Goal: Task Accomplishment & Management: Complete application form

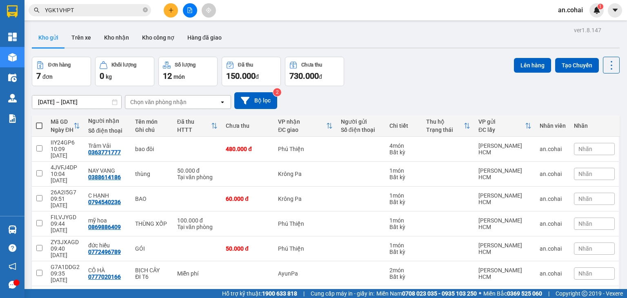
drag, startPoint x: 121, startPoint y: 35, endPoint x: 196, endPoint y: 58, distance: 78.6
click at [121, 34] on button "Kho nhận" at bounding box center [117, 38] width 38 height 20
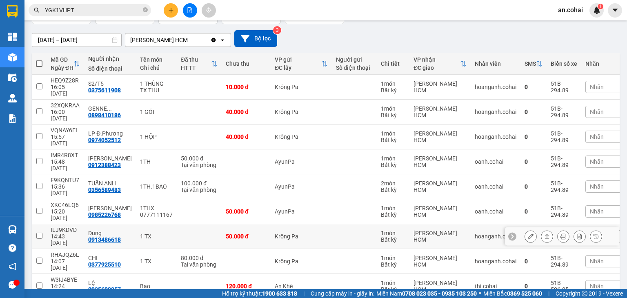
scroll to position [74, 0]
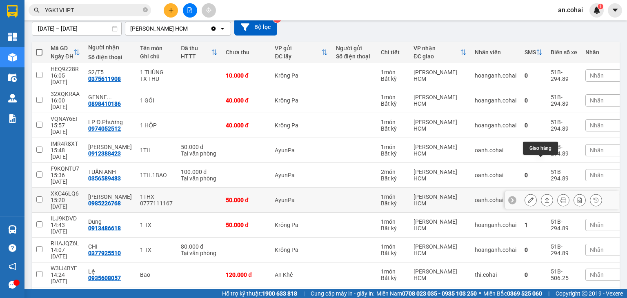
click at [544, 197] on icon at bounding box center [547, 200] width 6 height 6
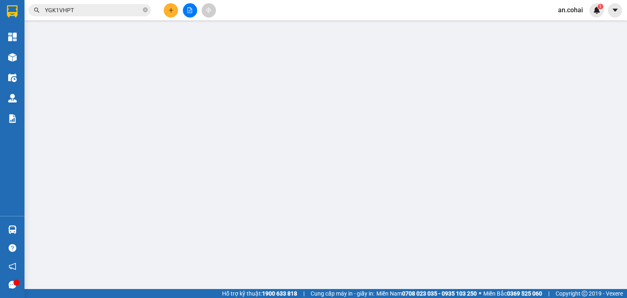
type input "0985226768"
type input "ngọc anh"
type input "0"
type input "50.000"
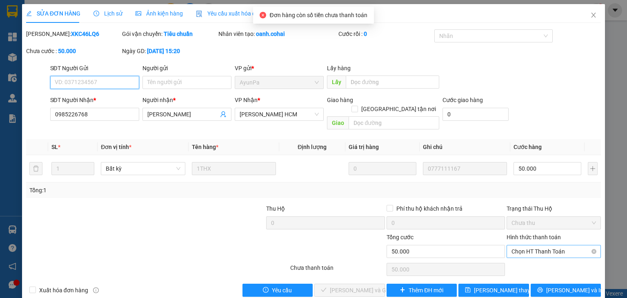
click at [542, 245] on span "Chọn HT Thanh Toán" at bounding box center [554, 251] width 85 height 12
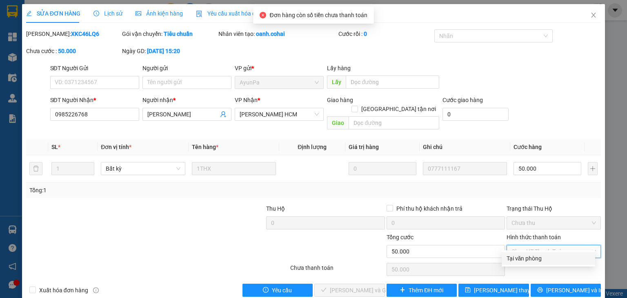
drag, startPoint x: 529, startPoint y: 256, endPoint x: 441, endPoint y: 235, distance: 90.2
click at [529, 255] on div "Tại văn phòng" at bounding box center [549, 258] width 84 height 9
type input "0"
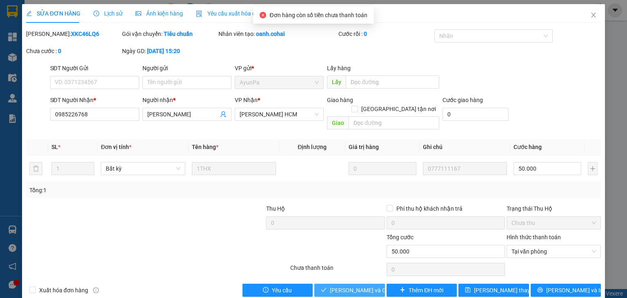
click at [361, 286] on span "[PERSON_NAME] và Giao hàng" at bounding box center [369, 290] width 78 height 9
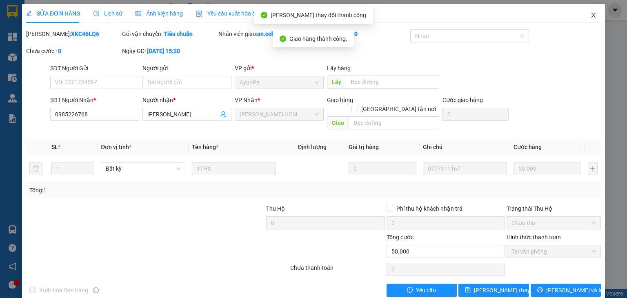
click at [591, 17] on icon "close" at bounding box center [594, 15] width 7 height 7
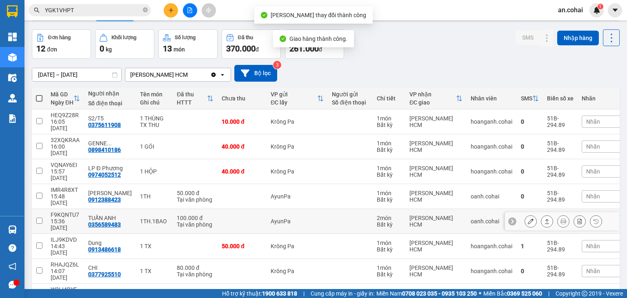
scroll to position [74, 0]
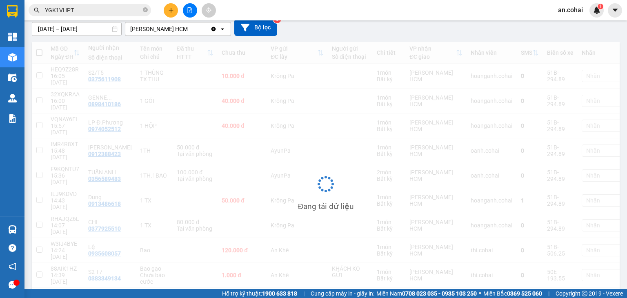
scroll to position [38, 0]
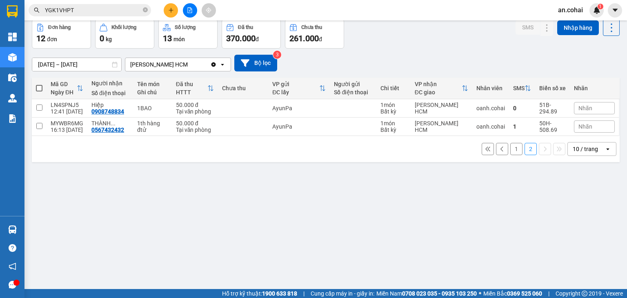
click at [511, 144] on button "1" at bounding box center [517, 149] width 12 height 12
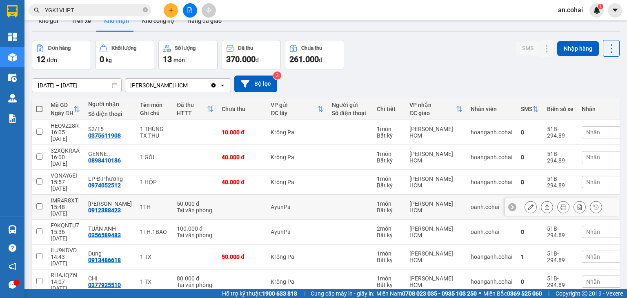
scroll to position [0, 0]
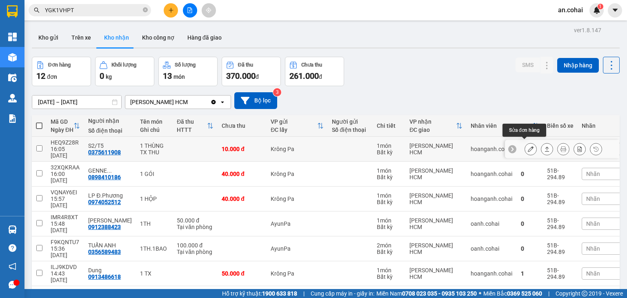
click at [528, 146] on icon at bounding box center [531, 149] width 6 height 6
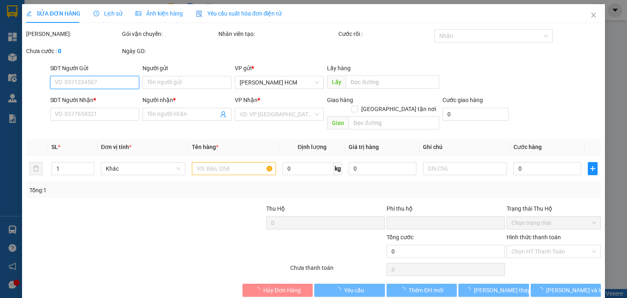
type input "0375611908"
type input "S2/T5"
type input "0"
type input "10.000"
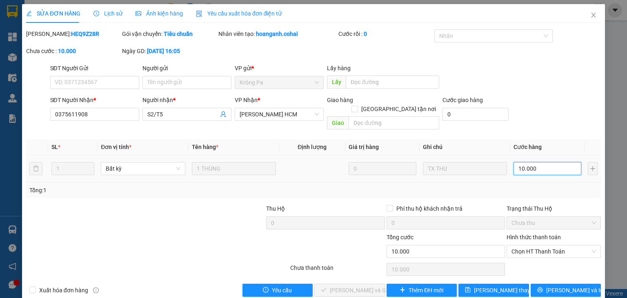
click at [532, 163] on input "10.000" at bounding box center [548, 168] width 68 height 13
type input "0"
type input "5"
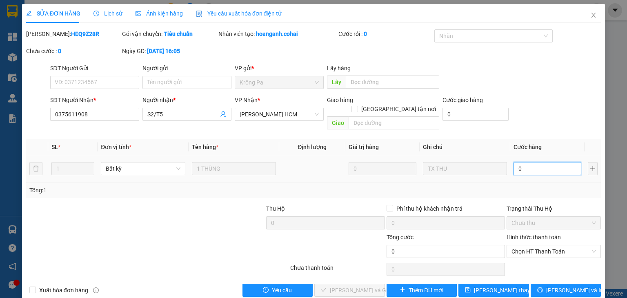
type input "5"
type input "005"
type input "50"
type input "0.050"
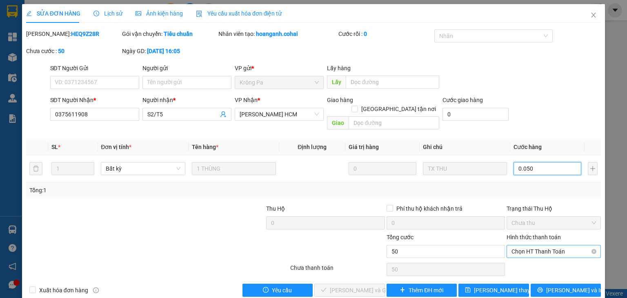
type input "50"
click at [539, 245] on span "Chọn HT Thanh Toán" at bounding box center [554, 251] width 85 height 12
type input "0.050"
type input "50.000"
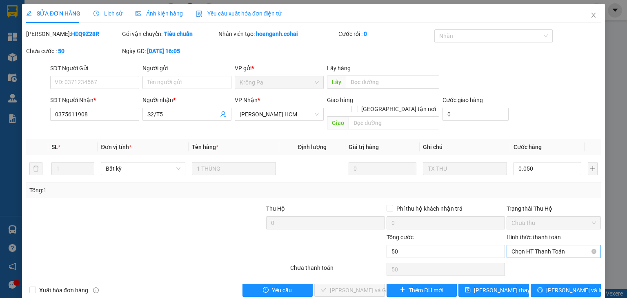
type input "50.000"
drag, startPoint x: 539, startPoint y: 255, endPoint x: 413, endPoint y: 232, distance: 127.9
click at [534, 256] on div "Tại văn phòng" at bounding box center [549, 258] width 84 height 9
type input "0"
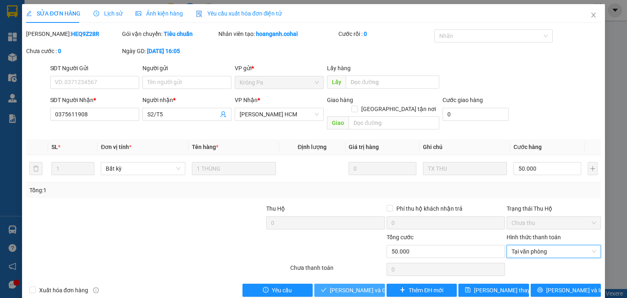
click at [370, 286] on span "[PERSON_NAME] và Giao hàng" at bounding box center [369, 290] width 78 height 9
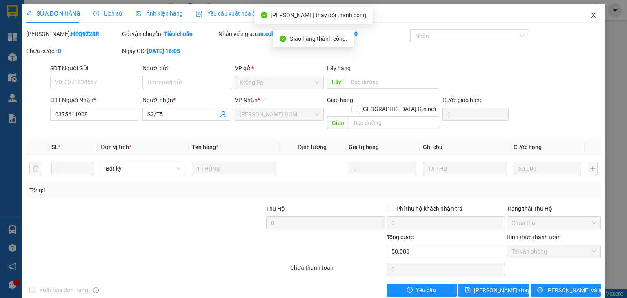
click at [591, 14] on icon "close" at bounding box center [594, 15] width 7 height 7
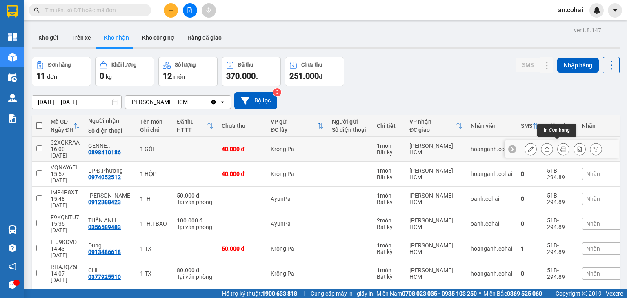
click at [561, 146] on icon at bounding box center [564, 149] width 6 height 6
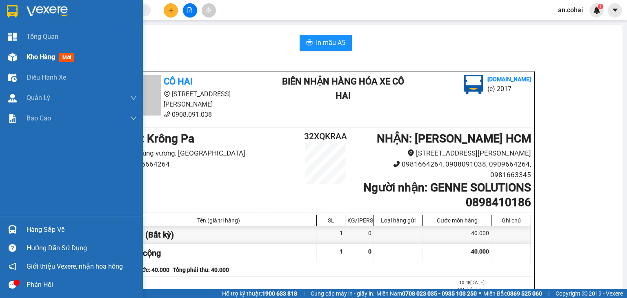
click at [25, 59] on div "Kho hàng mới" at bounding box center [71, 57] width 143 height 20
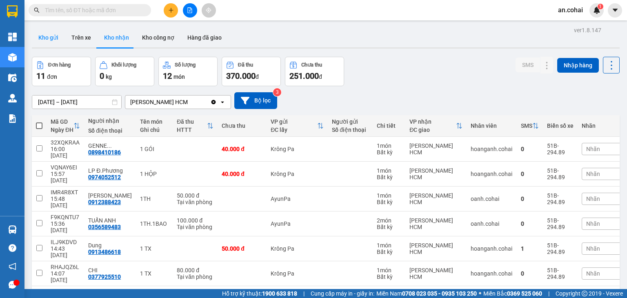
click at [44, 33] on button "Kho gửi" at bounding box center [48, 38] width 33 height 20
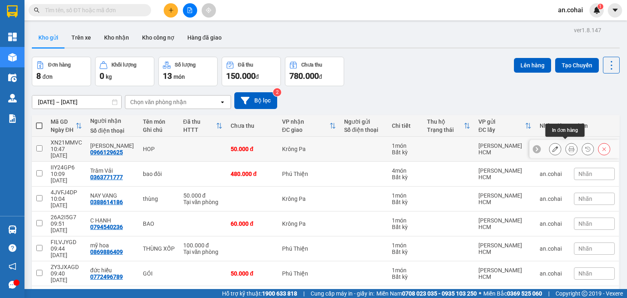
click at [569, 147] on icon at bounding box center [572, 149] width 6 height 6
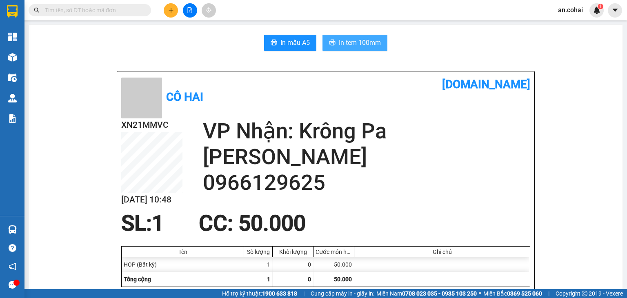
click at [364, 42] on span "In tem 100mm" at bounding box center [360, 43] width 42 height 10
click at [167, 13] on button at bounding box center [171, 10] width 14 height 14
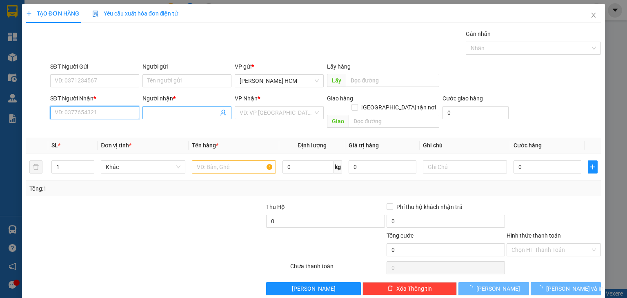
drag, startPoint x: 118, startPoint y: 112, endPoint x: 148, endPoint y: 114, distance: 29.9
click at [141, 117] on div "SĐT Người Nhận * VD: 0377654321 Người nhận * Tên người nhận VP Nhận * VD: VP [G…" at bounding box center [326, 113] width 555 height 38
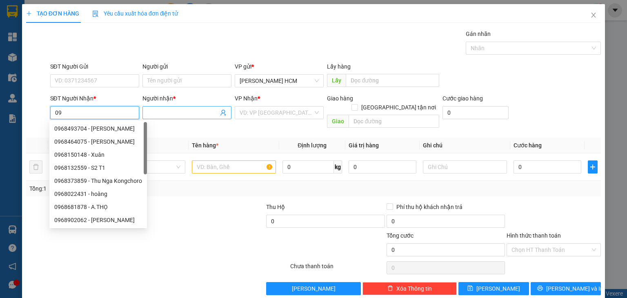
type input "0"
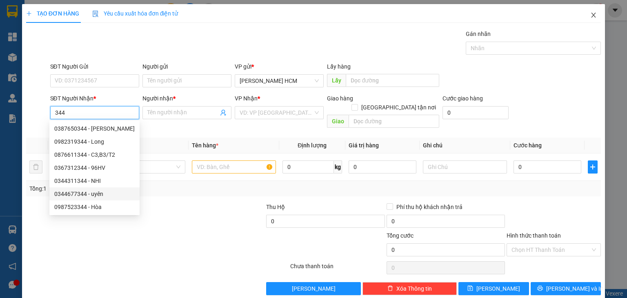
type input "344"
click at [591, 18] on icon "close" at bounding box center [594, 15] width 7 height 7
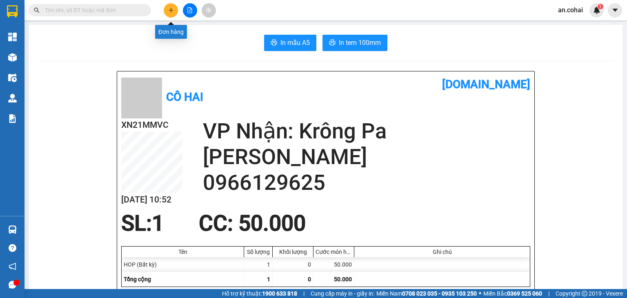
click at [167, 9] on button at bounding box center [171, 10] width 14 height 14
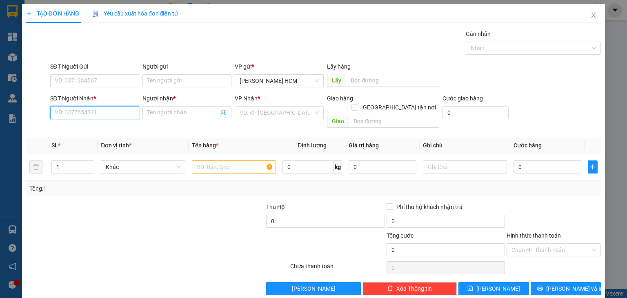
click at [110, 111] on input "SĐT Người Nhận *" at bounding box center [94, 112] width 89 height 13
click at [100, 127] on div "0968411344 - trí" at bounding box center [93, 128] width 78 height 9
type input "0968411344"
type input "trí"
type input "0968411344"
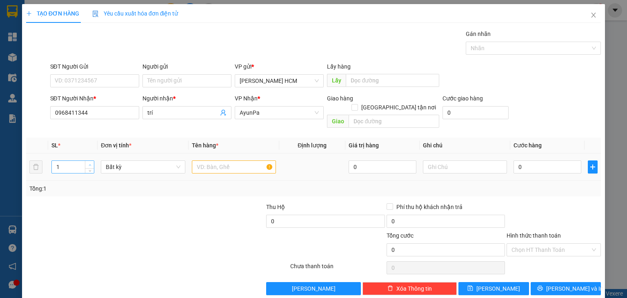
type input "2"
click at [87, 163] on span "up" at bounding box center [89, 165] width 5 height 5
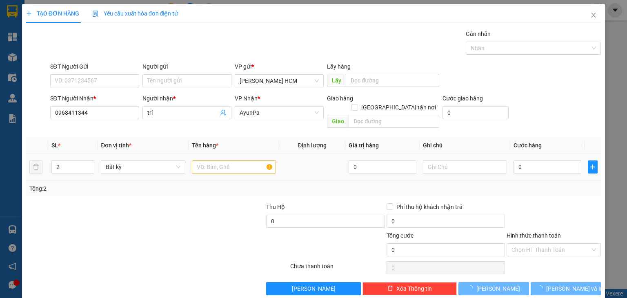
click at [226, 154] on td at bounding box center [234, 167] width 91 height 27
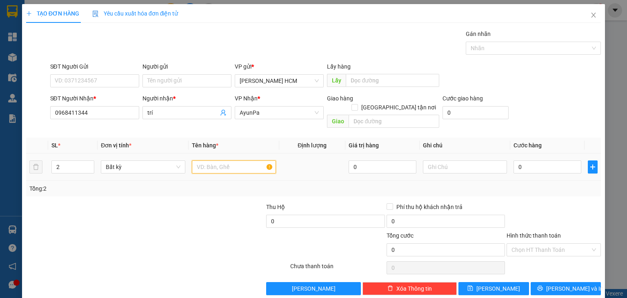
click at [229, 161] on input "text" at bounding box center [234, 167] width 84 height 13
type input "THÙNG"
click at [521, 161] on input "0" at bounding box center [548, 167] width 68 height 13
type input "001"
type input "1"
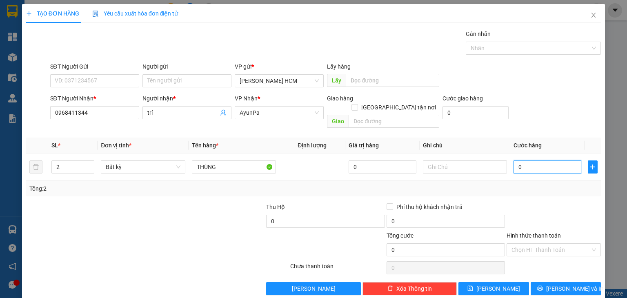
type input "1"
type input "0.010"
type input "10"
type input "00.100"
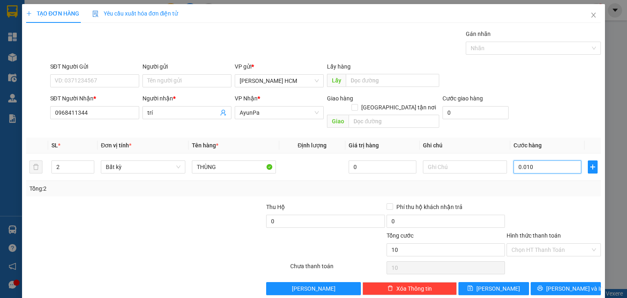
type input "100"
type input "100.000"
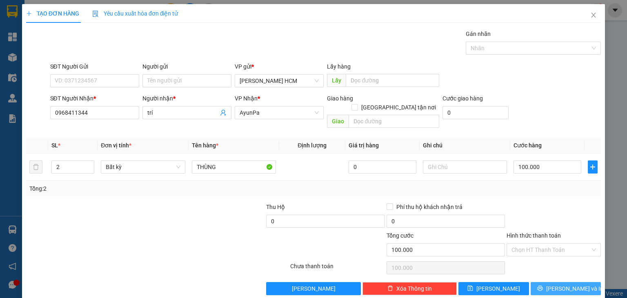
click at [564, 283] on button "[PERSON_NAME] và In" at bounding box center [566, 288] width 71 height 13
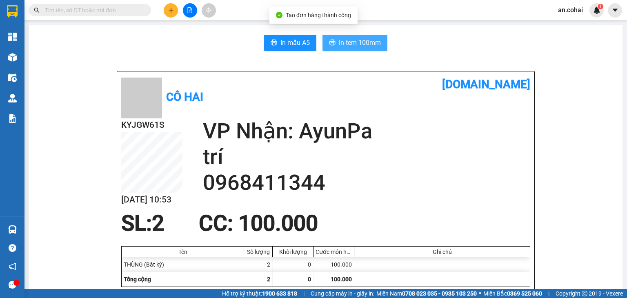
click at [374, 48] on button "In tem 100mm" at bounding box center [355, 43] width 65 height 16
click at [354, 38] on span "In tem 100mm" at bounding box center [360, 43] width 42 height 10
click at [180, 9] on div at bounding box center [189, 10] width 61 height 14
click at [186, 17] on div at bounding box center [189, 10] width 61 height 14
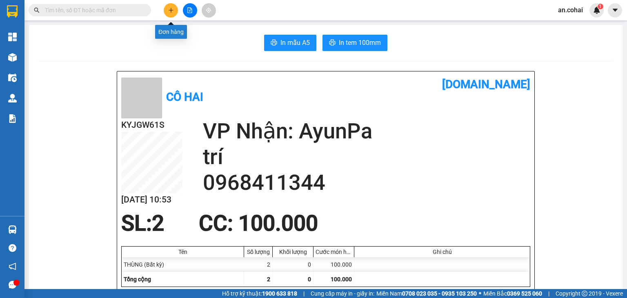
click at [173, 9] on icon "plus" at bounding box center [171, 10] width 6 height 6
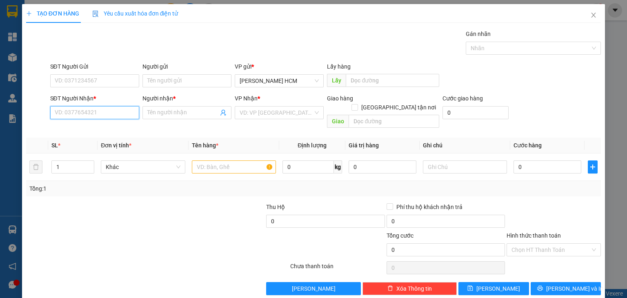
click at [108, 110] on input "SĐT Người Nhận *" at bounding box center [94, 112] width 89 height 13
click at [124, 129] on div "0962958736 - [GEOGRAPHIC_DATA]" at bounding box center [100, 128] width 92 height 9
type input "0962958736"
type input "Phương Long Sơn"
type input "0962958736"
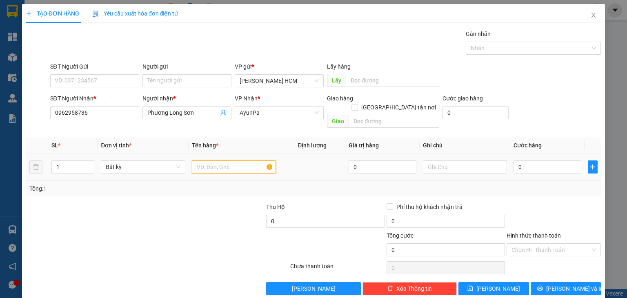
click at [202, 163] on input "text" at bounding box center [234, 167] width 84 height 13
type input "HOP"
click at [527, 163] on input "0" at bounding box center [548, 167] width 68 height 13
type input "004"
type input "4"
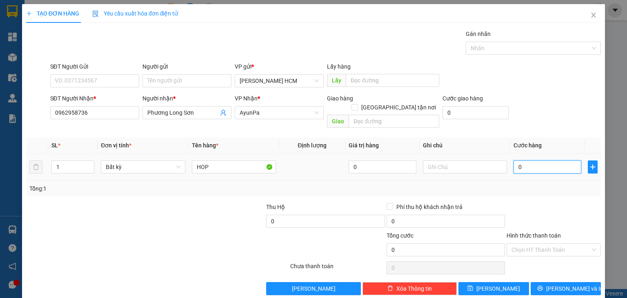
type input "4"
type input "0.040"
type input "40"
type input "40.000"
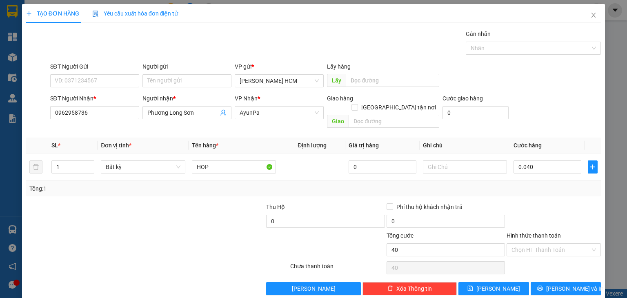
type input "40.000"
click at [540, 203] on div at bounding box center [554, 217] width 96 height 29
click at [554, 284] on span "[PERSON_NAME] và In" at bounding box center [574, 288] width 57 height 9
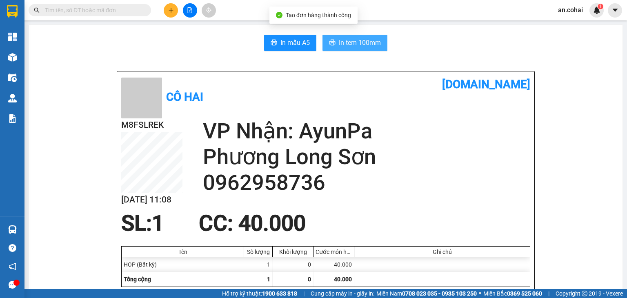
click at [359, 45] on span "In tem 100mm" at bounding box center [360, 43] width 42 height 10
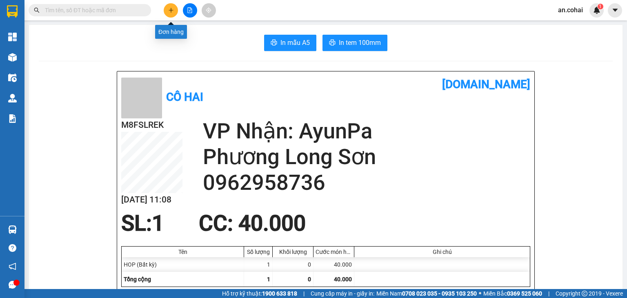
click at [170, 9] on icon "plus" at bounding box center [171, 10] width 6 height 6
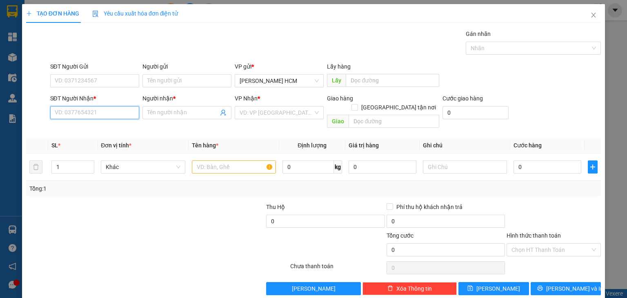
click at [125, 109] on input "SĐT Người Nhận *" at bounding box center [94, 112] width 89 height 13
click at [107, 113] on input "0993" at bounding box center [94, 112] width 89 height 13
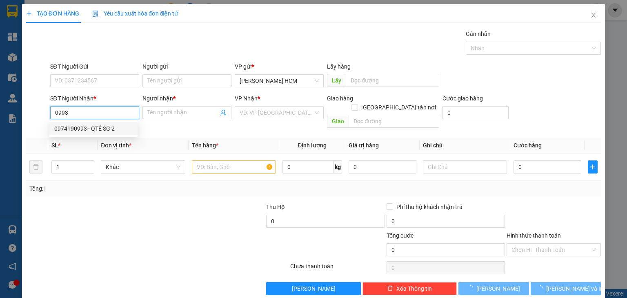
click at [112, 128] on div "0974190993 - QTẾ SG 2" at bounding box center [93, 128] width 78 height 9
type input "0974190993"
type input "QTẾ SG 2"
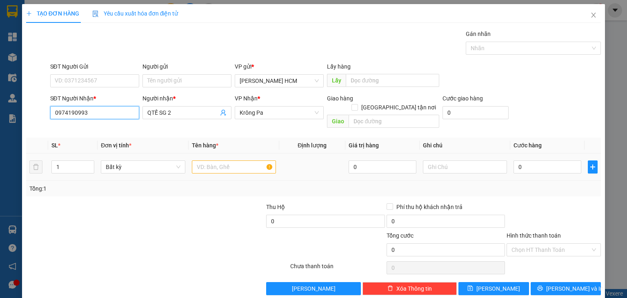
type input "0974190993"
click at [234, 164] on div at bounding box center [234, 167] width 84 height 16
click at [232, 161] on input "text" at bounding box center [234, 167] width 84 height 13
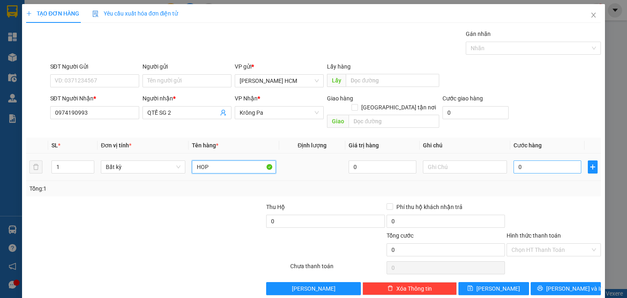
type input "HOP"
click at [525, 161] on input "0" at bounding box center [548, 167] width 68 height 13
type input "004"
type input "4"
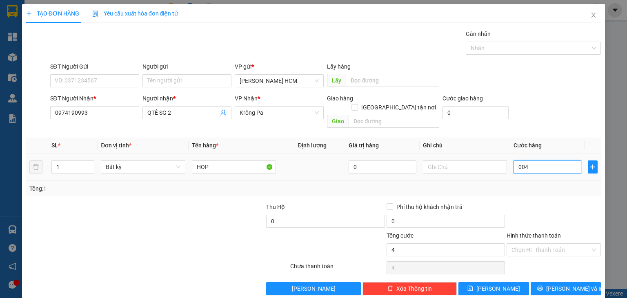
type input "0.040"
type input "40"
type input "40.000"
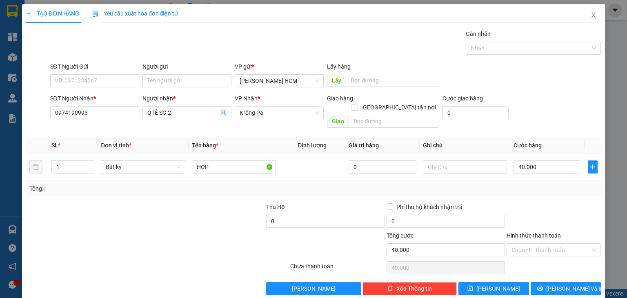
click at [552, 203] on div at bounding box center [554, 217] width 96 height 29
drag, startPoint x: 535, startPoint y: 234, endPoint x: 537, endPoint y: 242, distance: 8.0
click at [536, 244] on input "Hình thức thanh toán" at bounding box center [551, 250] width 79 height 12
click at [537, 249] on div "Transit Pickup Surcharge Ids Transit Deliver Surcharge Ids Transit Deliver Surc…" at bounding box center [313, 162] width 575 height 266
click at [532, 245] on input "Hình thức thanh toán" at bounding box center [551, 250] width 79 height 12
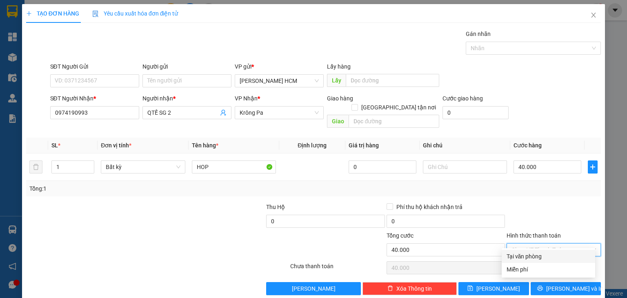
click at [537, 257] on div "Tại văn phòng" at bounding box center [549, 256] width 84 height 9
type input "0"
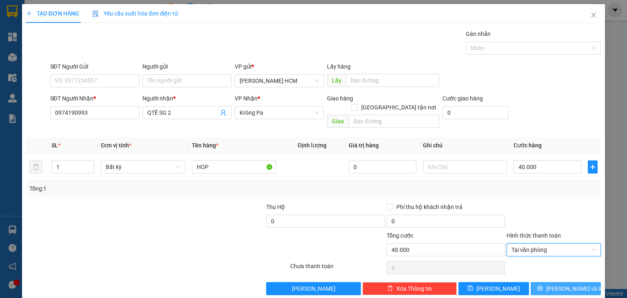
click at [543, 286] on icon "printer" at bounding box center [539, 288] width 5 height 5
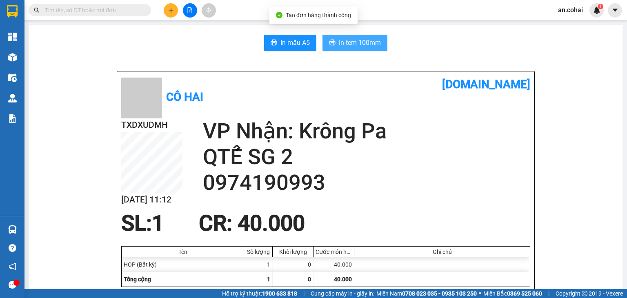
click at [358, 45] on span "In tem 100mm" at bounding box center [360, 43] width 42 height 10
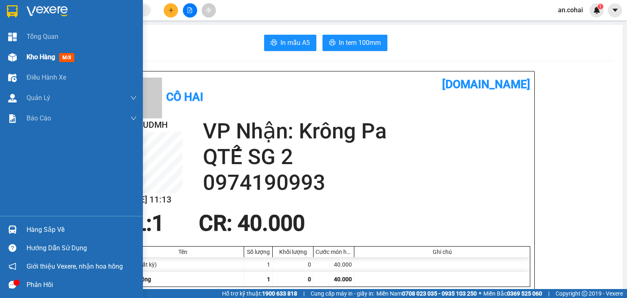
click at [23, 55] on div "Kho hàng mới" at bounding box center [71, 57] width 143 height 20
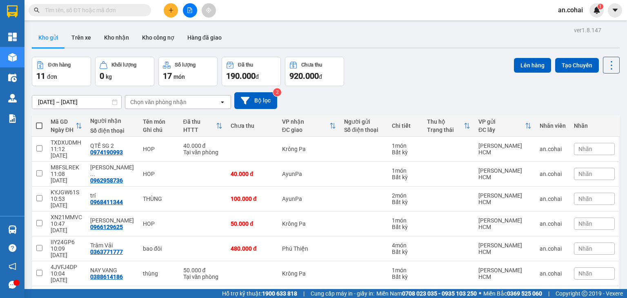
click at [40, 123] on span at bounding box center [39, 126] width 7 height 7
click at [39, 122] on input "checkbox" at bounding box center [39, 122] width 0 height 0
checkbox input "true"
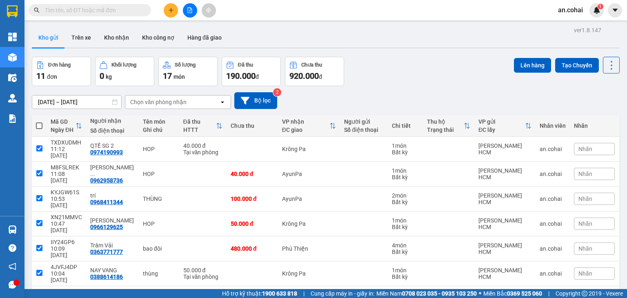
checkbox input "true"
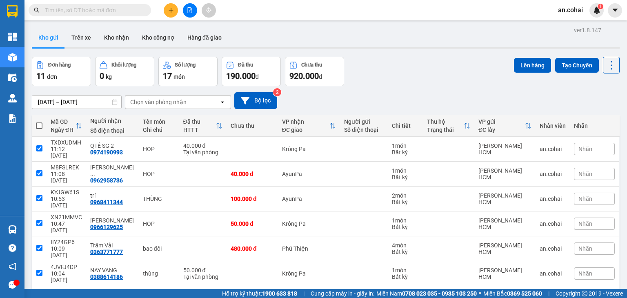
checkbox input "true"
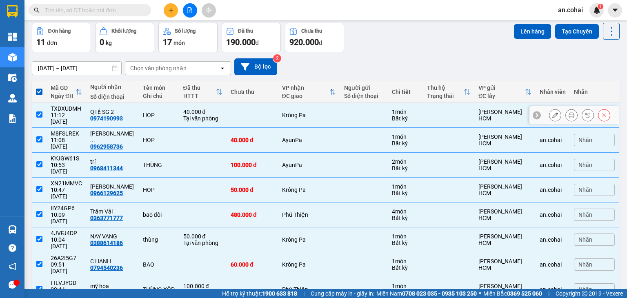
scroll to position [64, 0]
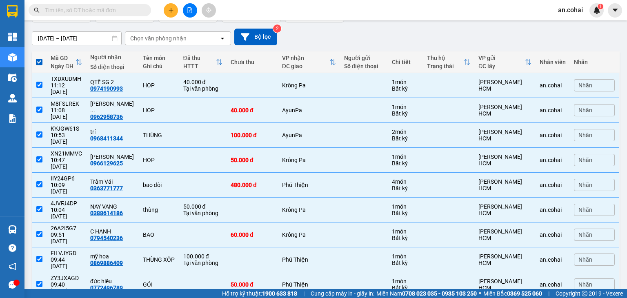
checkbox input "false"
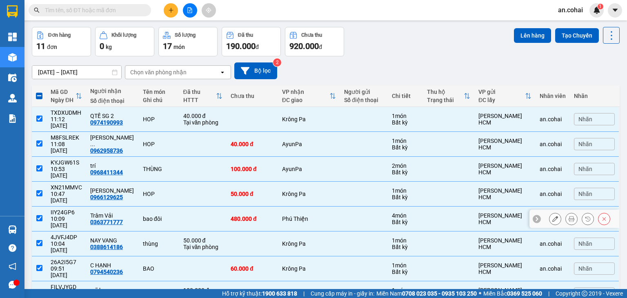
scroll to position [0, 0]
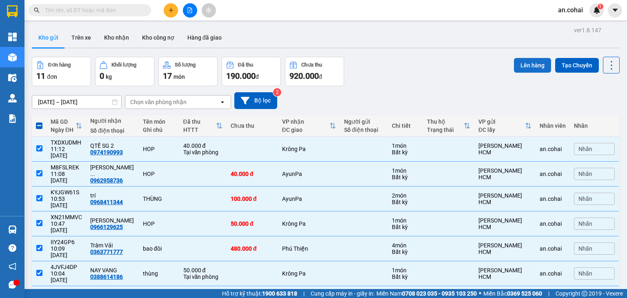
click at [527, 65] on button "Lên hàng" at bounding box center [532, 65] width 37 height 15
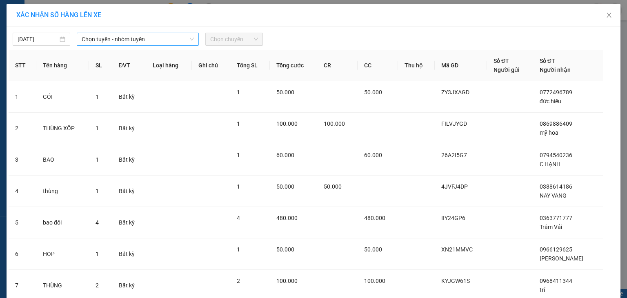
click at [154, 37] on span "Chọn tuyến - nhóm tuyến" at bounding box center [138, 39] width 112 height 12
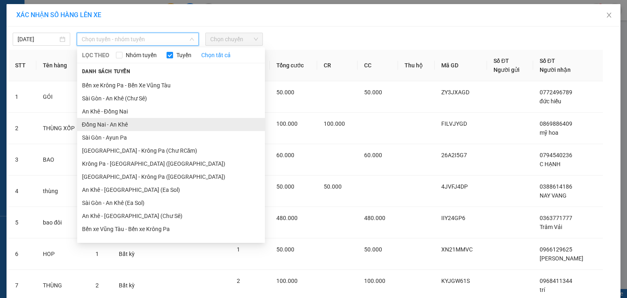
scroll to position [45, 0]
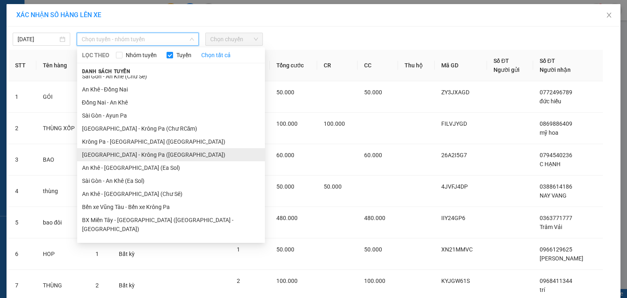
click at [135, 152] on li "[GEOGRAPHIC_DATA] - Krông Pa ([GEOGRAPHIC_DATA])" at bounding box center [171, 154] width 188 height 13
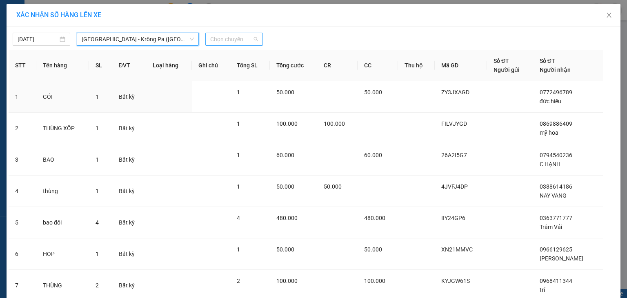
click at [213, 38] on span "Chọn chuyến" at bounding box center [234, 39] width 48 height 12
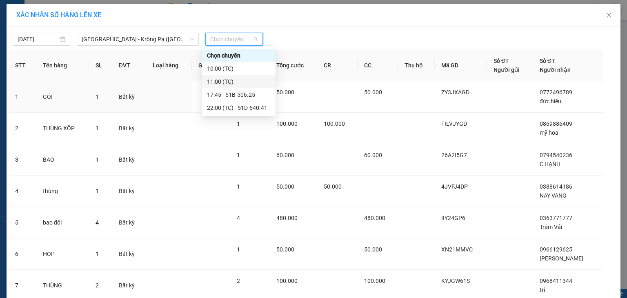
click at [232, 82] on div "11:00 (TC)" at bounding box center [239, 81] width 64 height 9
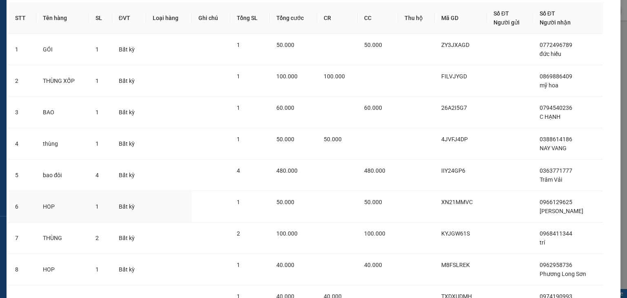
scroll to position [130, 0]
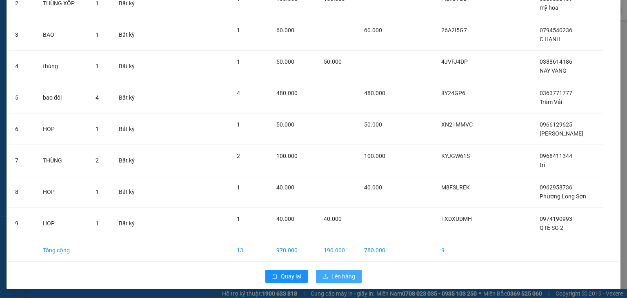
click at [344, 276] on span "Lên hàng" at bounding box center [344, 276] width 24 height 9
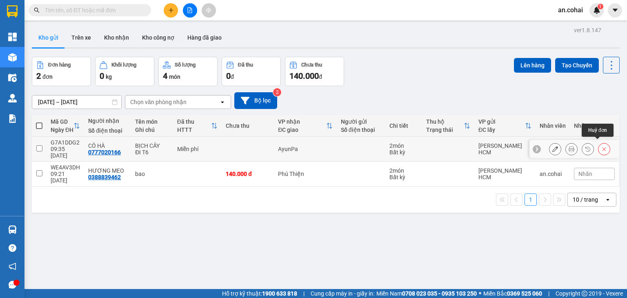
click at [599, 144] on button at bounding box center [604, 149] width 11 height 14
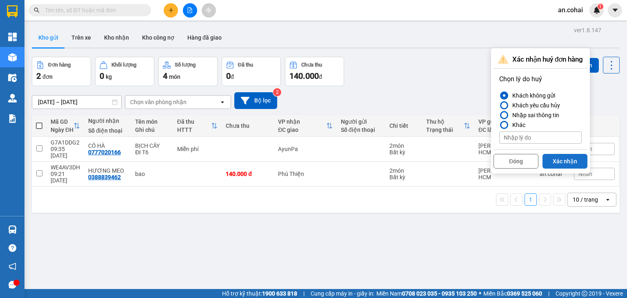
click at [569, 161] on button "Xác nhận" at bounding box center [565, 161] width 45 height 15
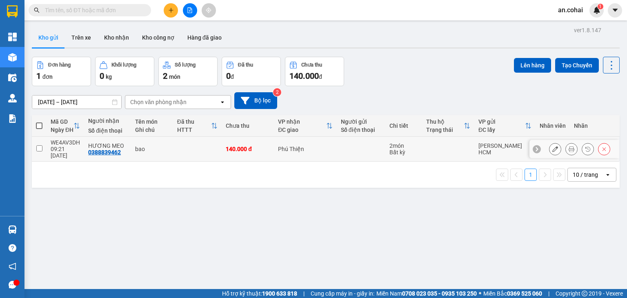
click at [36, 145] on input "checkbox" at bounding box center [39, 148] width 6 height 6
checkbox input "true"
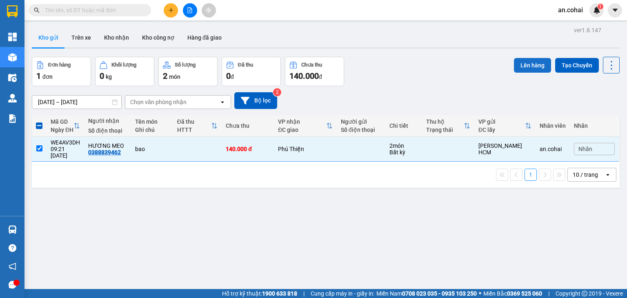
click at [533, 63] on button "Lên hàng" at bounding box center [532, 65] width 37 height 15
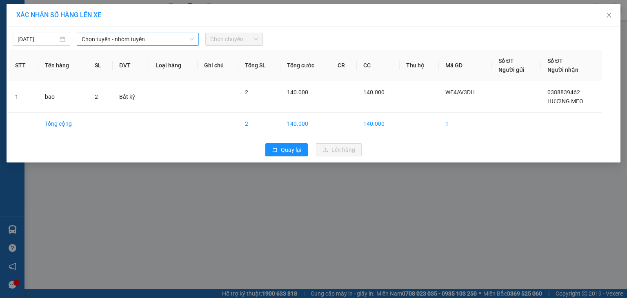
click at [105, 36] on span "Chọn tuyến - nhóm tuyến" at bounding box center [138, 39] width 112 height 12
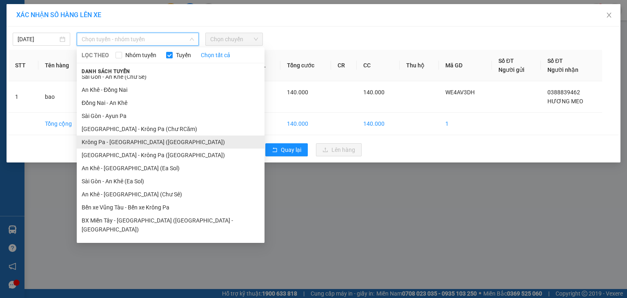
scroll to position [45, 0]
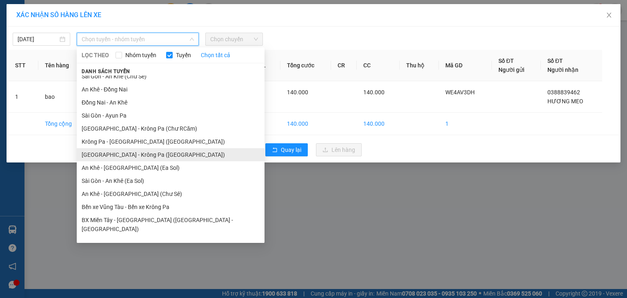
drag, startPoint x: 144, startPoint y: 153, endPoint x: 145, endPoint y: 147, distance: 5.8
click at [144, 151] on li "[GEOGRAPHIC_DATA] - Krông Pa ([GEOGRAPHIC_DATA])" at bounding box center [171, 154] width 188 height 13
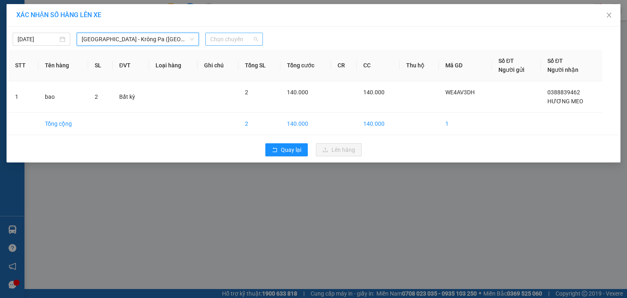
click at [247, 35] on span "Chọn chuyến" at bounding box center [234, 39] width 48 height 12
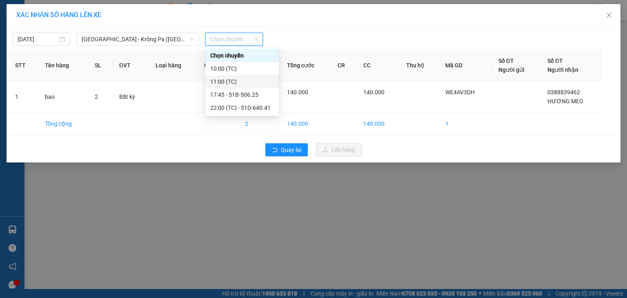
drag, startPoint x: 235, startPoint y: 81, endPoint x: 345, endPoint y: 154, distance: 131.7
click at [235, 81] on div "11:00 (TC)" at bounding box center [242, 81] width 64 height 9
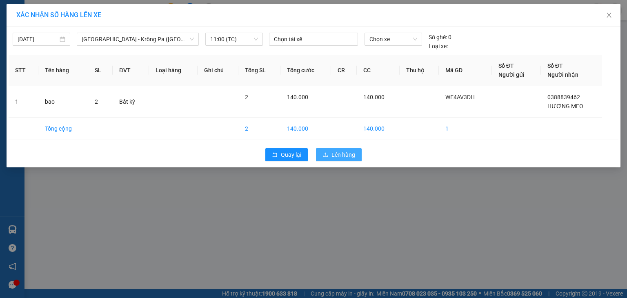
click at [337, 154] on span "Lên hàng" at bounding box center [344, 154] width 24 height 9
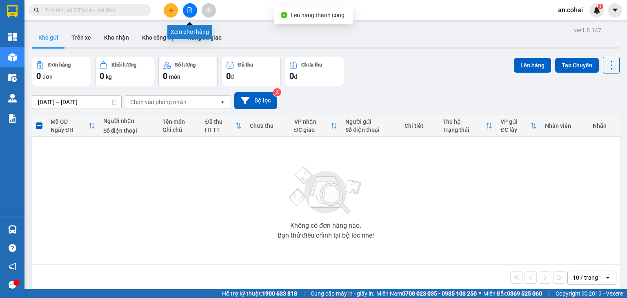
click at [194, 15] on div at bounding box center [189, 10] width 61 height 14
click at [190, 15] on button at bounding box center [190, 10] width 14 height 14
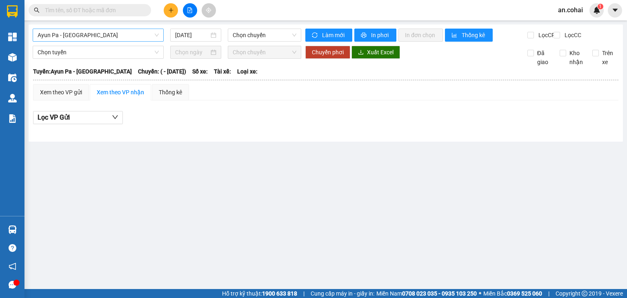
click at [130, 32] on span "Ayun Pa - [GEOGRAPHIC_DATA]" at bounding box center [98, 35] width 121 height 12
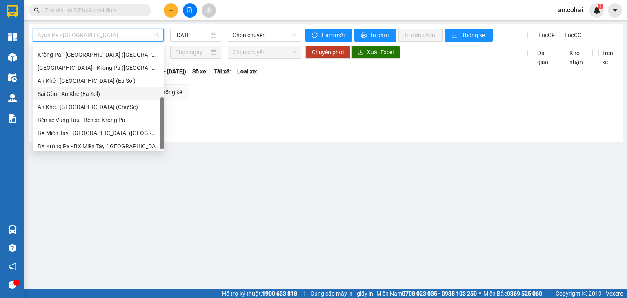
scroll to position [118, 0]
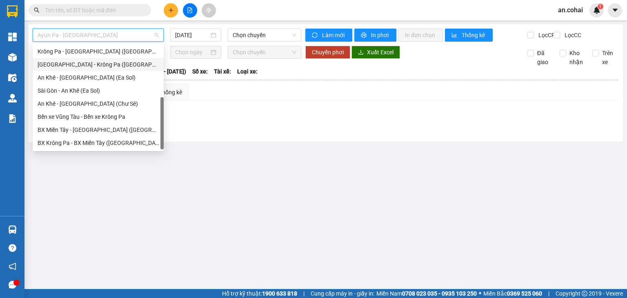
click at [92, 66] on div "[GEOGRAPHIC_DATA] - Krông Pa ([GEOGRAPHIC_DATA])" at bounding box center [98, 64] width 121 height 9
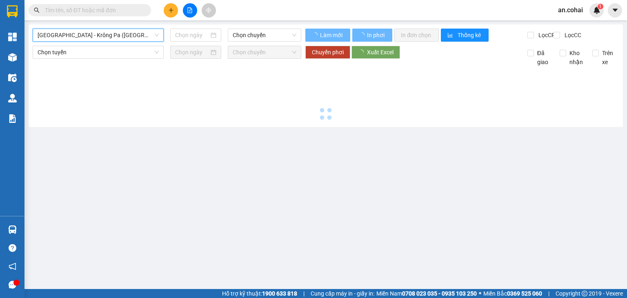
type input "[DATE]"
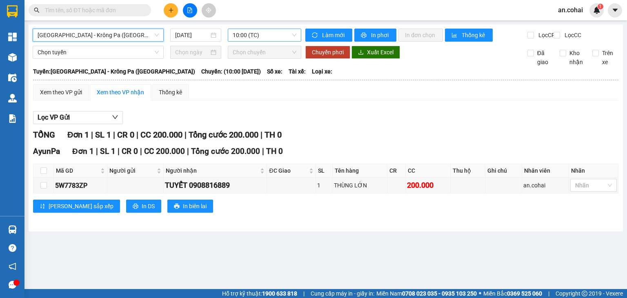
click at [258, 36] on span "10:00 (TC)" at bounding box center [265, 35] width 64 height 12
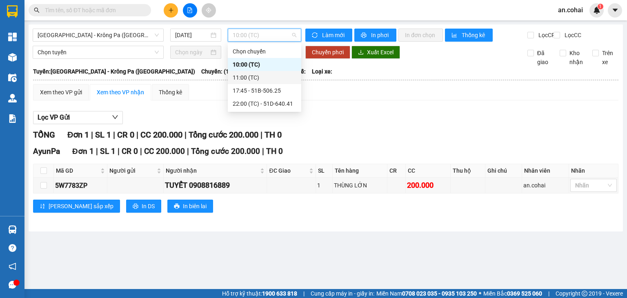
click at [258, 77] on div "11:00 (TC)" at bounding box center [265, 77] width 64 height 9
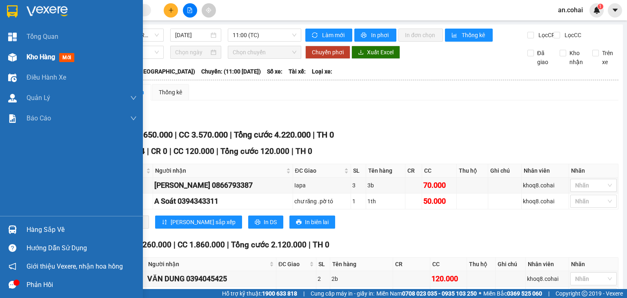
click at [28, 54] on span "Kho hàng" at bounding box center [41, 57] width 29 height 8
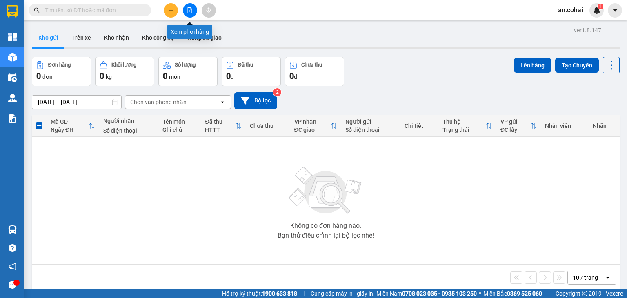
click at [192, 10] on icon "file-add" at bounding box center [190, 10] width 4 height 6
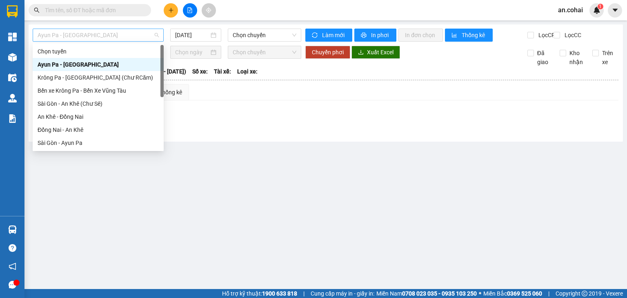
click at [80, 39] on span "Ayun Pa - [GEOGRAPHIC_DATA]" at bounding box center [98, 35] width 121 height 12
click at [102, 102] on div "Sài Gòn - An Khê (Chư Sê)" at bounding box center [98, 103] width 121 height 9
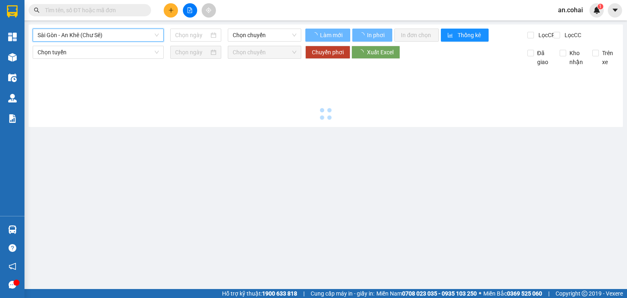
type input "[DATE]"
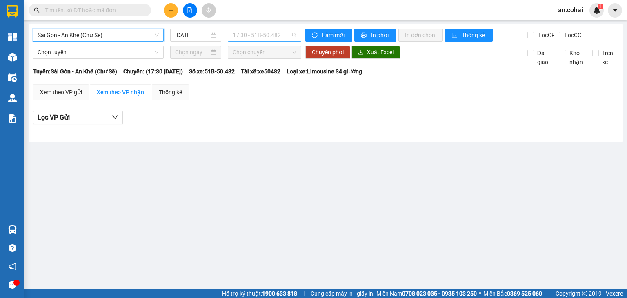
click at [263, 35] on span "17:30 - 51B-50.482" at bounding box center [265, 35] width 64 height 12
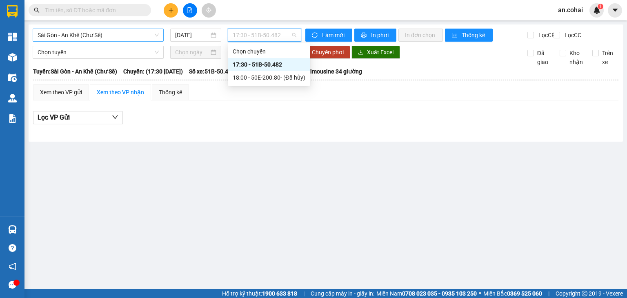
click at [110, 31] on span "Sài Gòn - An Khê (Chư Sê)" at bounding box center [98, 35] width 121 height 12
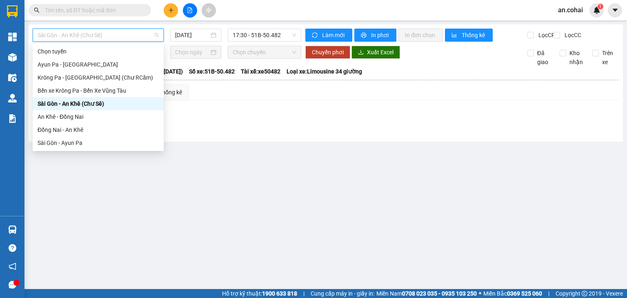
scroll to position [114, 0]
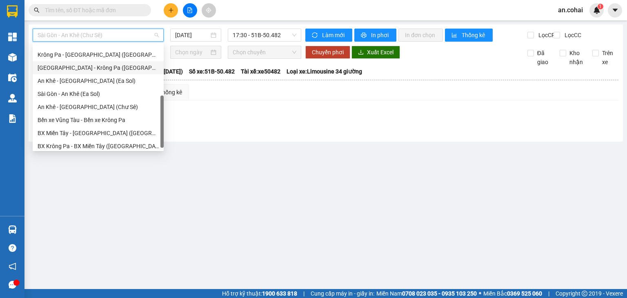
click at [92, 69] on div "[GEOGRAPHIC_DATA] - Krông Pa ([GEOGRAPHIC_DATA])" at bounding box center [98, 67] width 121 height 9
type input "[DATE]"
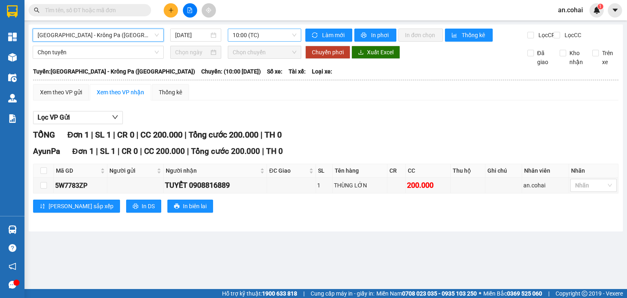
drag, startPoint x: 254, startPoint y: 33, endPoint x: 254, endPoint y: 38, distance: 4.5
click at [254, 35] on span "10:00 (TC)" at bounding box center [265, 35] width 64 height 12
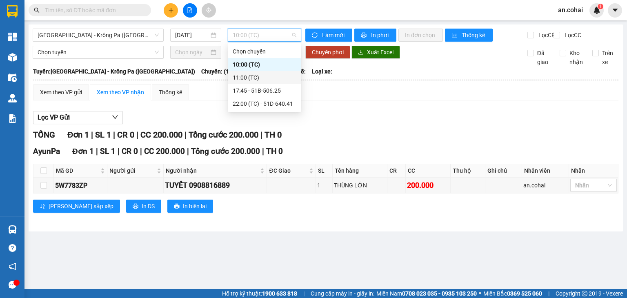
click at [262, 79] on div "11:00 (TC)" at bounding box center [265, 77] width 64 height 9
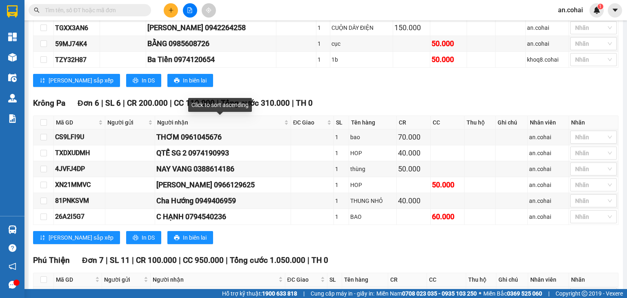
scroll to position [408, 0]
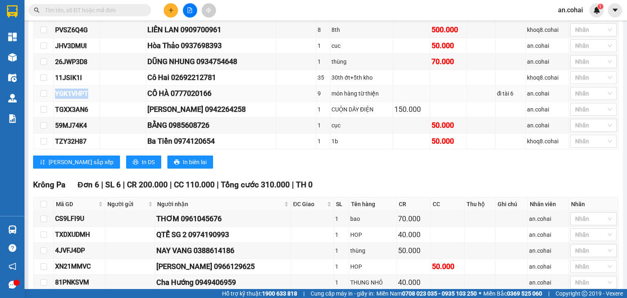
drag, startPoint x: 53, startPoint y: 94, endPoint x: 90, endPoint y: 97, distance: 37.7
click at [90, 97] on tr "YGK1VHPT CÔ HÀ 0777020166 9 món hàng từ thiện đi tài 6 an.cohai Nhãn" at bounding box center [325, 94] width 585 height 16
copy tr "YGK1VHPT"
click at [98, 11] on input "text" at bounding box center [93, 10] width 96 height 9
paste input "YGK1VHPT"
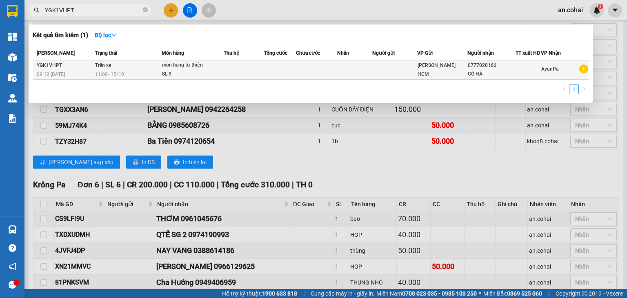
type input "YGK1VHPT"
click at [300, 76] on td at bounding box center [316, 69] width 41 height 19
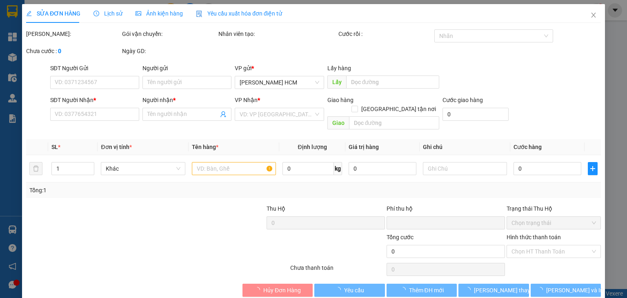
type input "0777020166"
type input "CÔ HÀ"
type input "0"
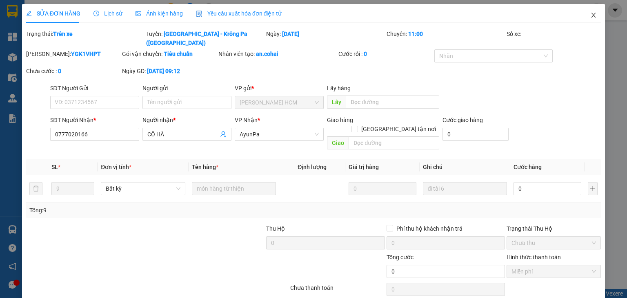
click at [591, 16] on icon "close" at bounding box center [594, 15] width 7 height 7
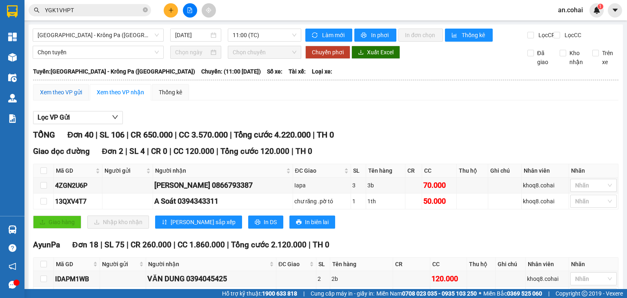
click at [65, 96] on div "Xem theo VP gửi" at bounding box center [61, 92] width 42 height 9
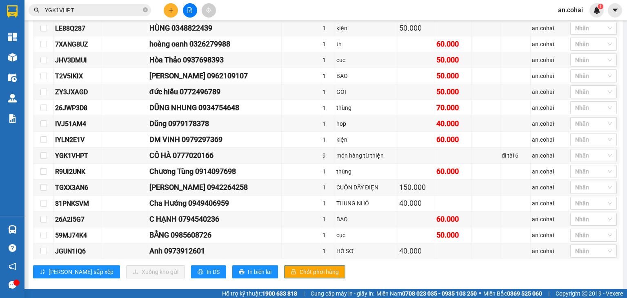
scroll to position [626, 0]
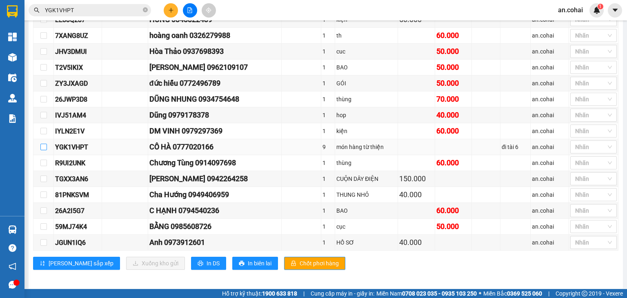
click at [42, 144] on input "checkbox" at bounding box center [43, 147] width 7 height 7
checkbox input "true"
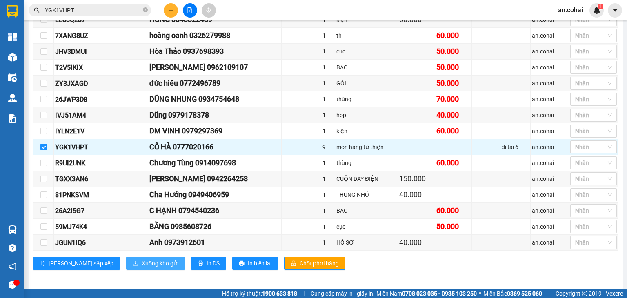
click at [142, 262] on span "Xuống kho gửi" at bounding box center [160, 263] width 37 height 9
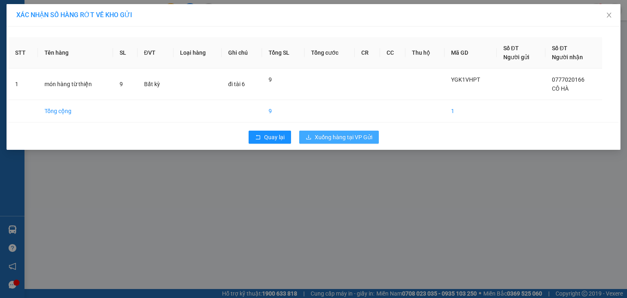
click at [356, 136] on span "Xuống hàng tại VP Gửi" at bounding box center [344, 137] width 58 height 9
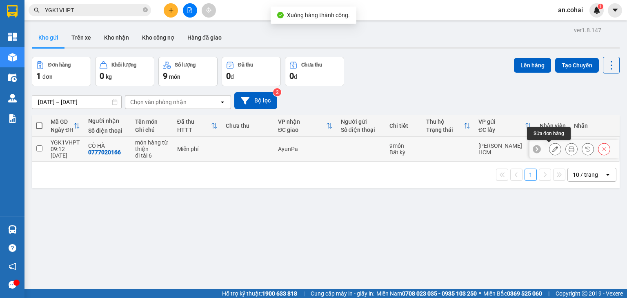
click at [550, 152] on button at bounding box center [555, 149] width 11 height 14
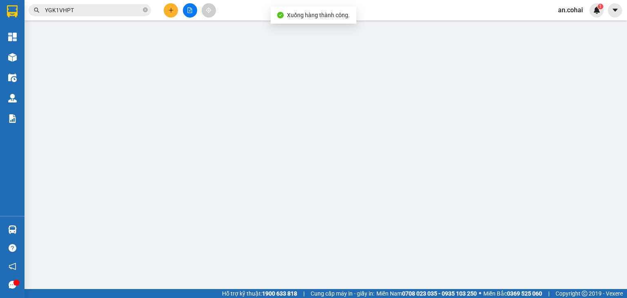
type input "0777020166"
type input "CÔ HÀ"
type input "0"
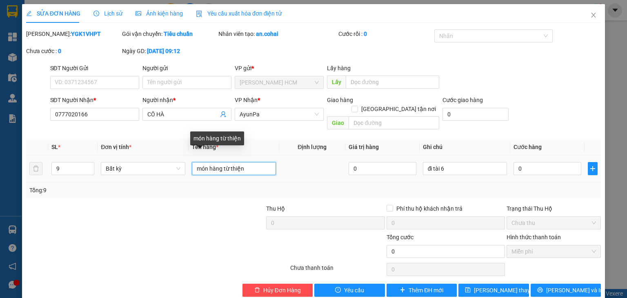
click at [251, 162] on input "món hàng từ thiện" at bounding box center [234, 168] width 84 height 13
click at [193, 162] on input "món hàng từ thiện" at bounding box center [234, 168] width 84 height 13
click at [250, 162] on input "7 món hàng từ thiện" at bounding box center [234, 168] width 84 height 13
type input "7 món hàng từ thiện+ 2 KIỆN CÂY"
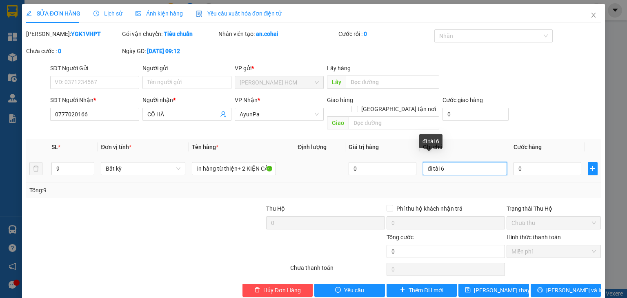
scroll to position [0, 0]
click at [448, 162] on input "đi tài 6" at bounding box center [465, 168] width 84 height 13
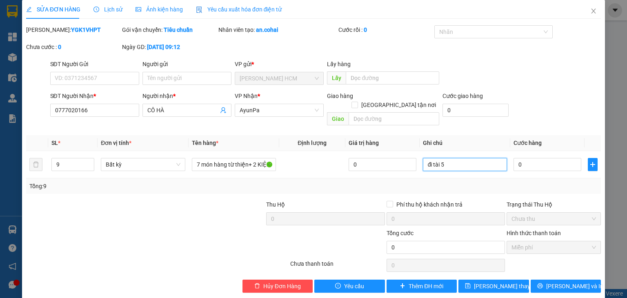
scroll to position [5, 0]
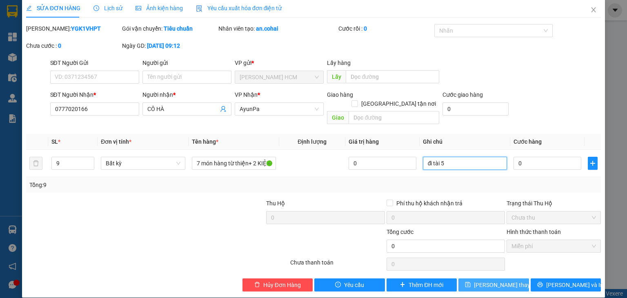
type input "đi tài 5"
click at [502, 281] on span "[PERSON_NAME] thay đổi" at bounding box center [506, 285] width 65 height 9
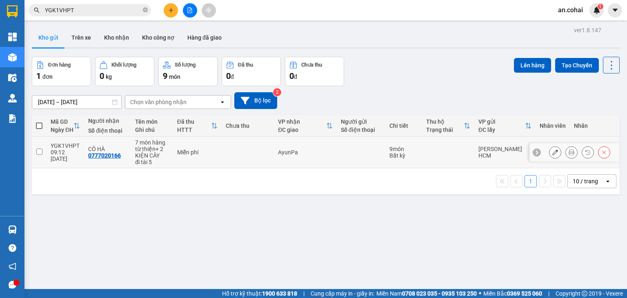
click at [38, 149] on input "checkbox" at bounding box center [39, 152] width 6 height 6
checkbox input "true"
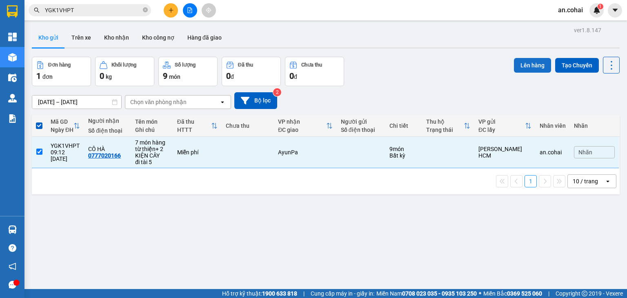
click at [533, 66] on button "Lên hàng" at bounding box center [532, 65] width 37 height 15
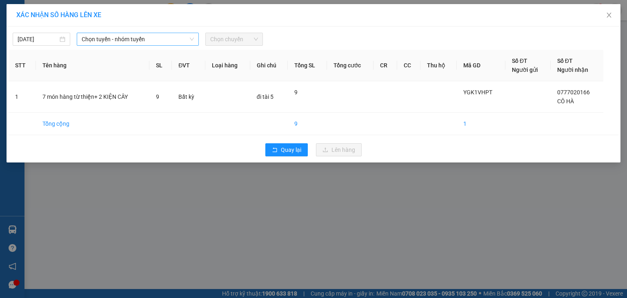
click at [112, 40] on span "Chọn tuyến - nhóm tuyến" at bounding box center [138, 39] width 112 height 12
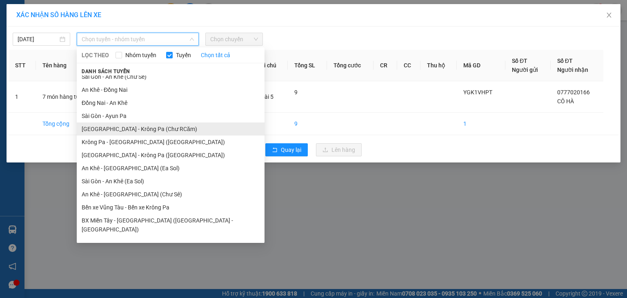
scroll to position [45, 0]
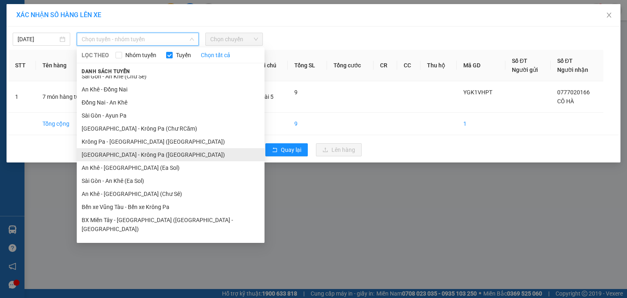
click at [138, 154] on li "[GEOGRAPHIC_DATA] - Krông Pa ([GEOGRAPHIC_DATA])" at bounding box center [171, 154] width 188 height 13
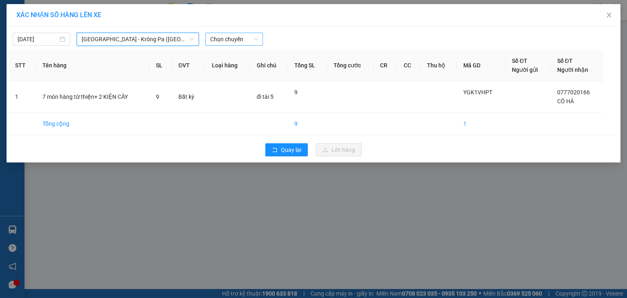
click at [221, 42] on span "Chọn chuyến" at bounding box center [234, 39] width 48 height 12
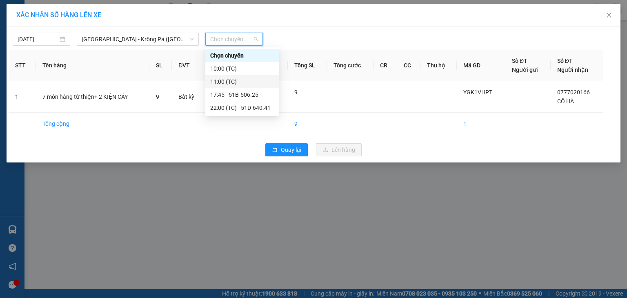
click at [236, 84] on div "11:00 (TC)" at bounding box center [242, 81] width 64 height 9
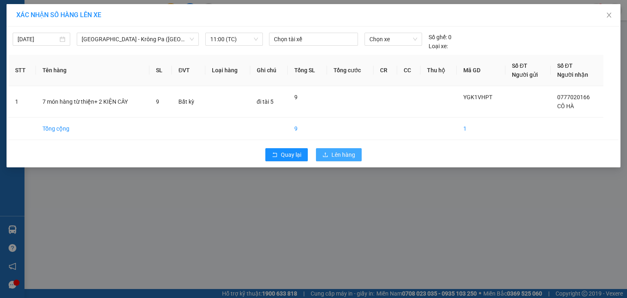
click at [334, 151] on span "Lên hàng" at bounding box center [344, 154] width 24 height 9
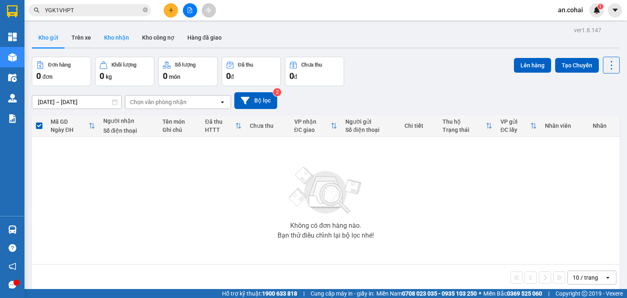
click at [123, 39] on button "Kho nhận" at bounding box center [117, 38] width 38 height 20
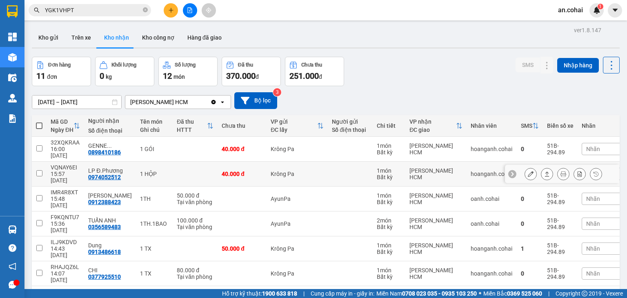
scroll to position [74, 0]
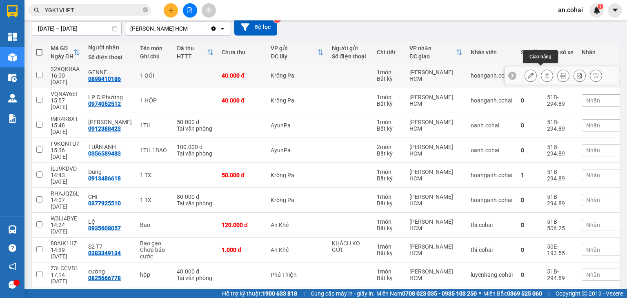
click at [542, 71] on button at bounding box center [547, 76] width 11 height 14
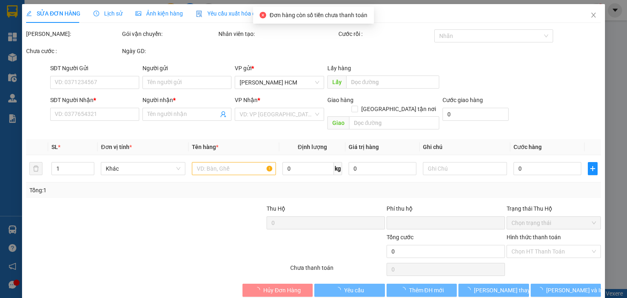
type input "0898410186"
type input "GENNE SOLUTIONS"
type input "0"
type input "40.000"
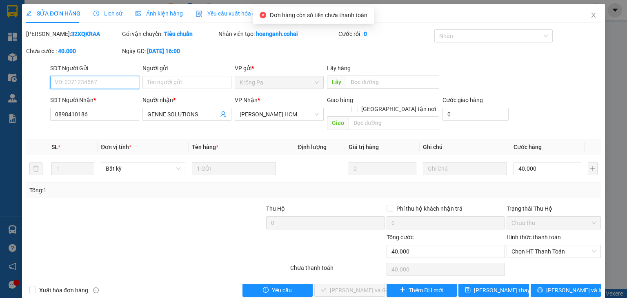
drag, startPoint x: 529, startPoint y: 241, endPoint x: 533, endPoint y: 250, distance: 9.3
click at [529, 245] on span "Chọn HT Thanh Toán" at bounding box center [554, 251] width 85 height 12
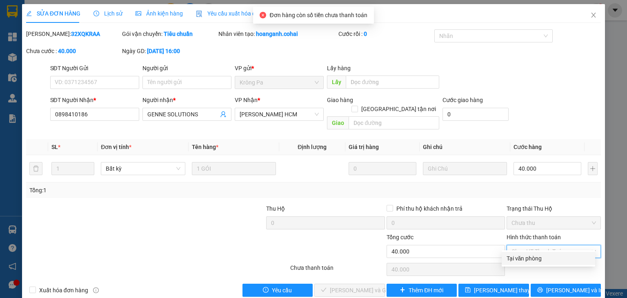
drag, startPoint x: 533, startPoint y: 259, endPoint x: 505, endPoint y: 258, distance: 27.8
click at [528, 257] on div "Tại văn phòng" at bounding box center [549, 258] width 84 height 9
type input "0"
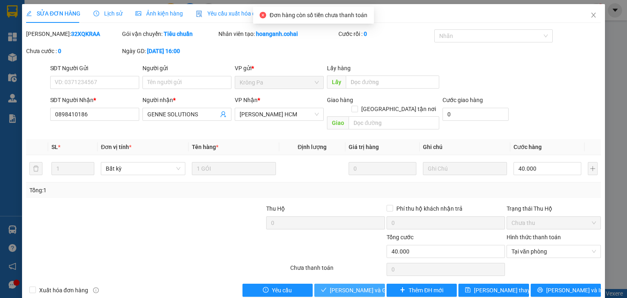
drag, startPoint x: 370, startPoint y: 279, endPoint x: 557, endPoint y: 93, distance: 264.2
click at [370, 286] on span "[PERSON_NAME] và Giao hàng" at bounding box center [369, 290] width 78 height 9
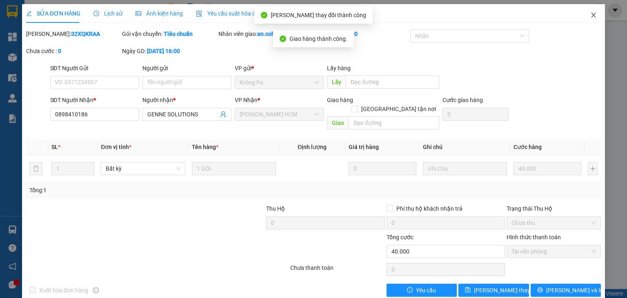
click at [587, 13] on span "Close" at bounding box center [593, 15] width 23 height 23
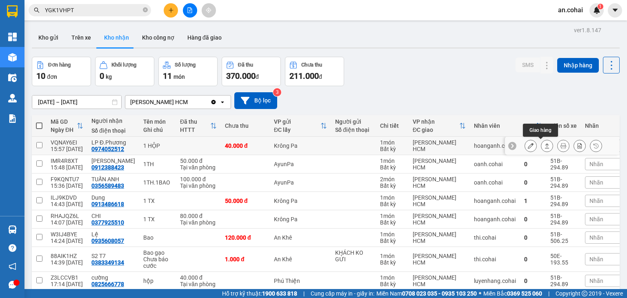
click at [544, 145] on icon at bounding box center [547, 146] width 6 height 6
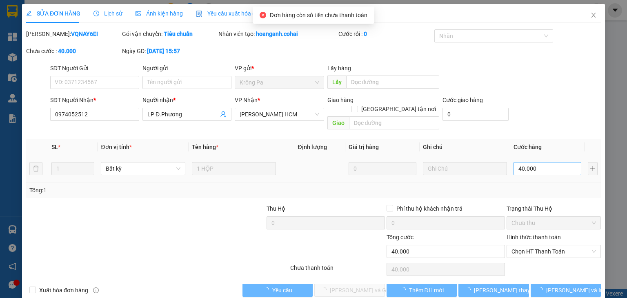
scroll to position [5, 0]
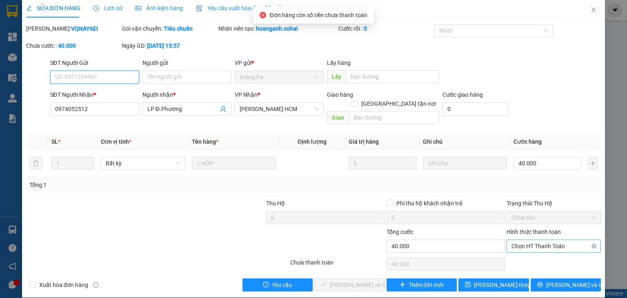
click at [536, 240] on span "Chọn HT Thanh Toán" at bounding box center [554, 246] width 85 height 12
drag, startPoint x: 532, startPoint y: 252, endPoint x: 483, endPoint y: 250, distance: 48.6
click at [531, 252] on div "Tại văn phòng" at bounding box center [549, 253] width 84 height 9
type input "0"
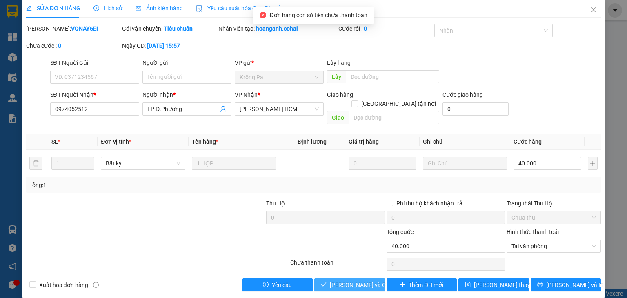
click at [351, 279] on button "[PERSON_NAME] và Giao hàng" at bounding box center [349, 285] width 71 height 13
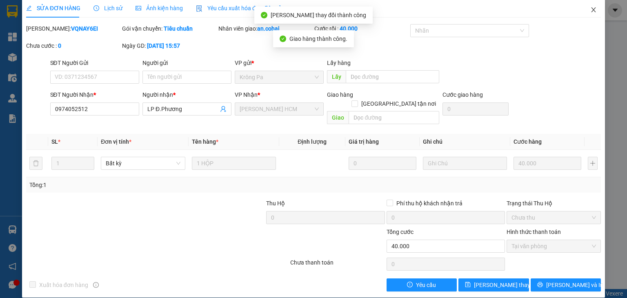
drag, startPoint x: 586, startPoint y: 13, endPoint x: 586, endPoint y: 18, distance: 5.0
click at [586, 18] on span "Close" at bounding box center [593, 10] width 23 height 23
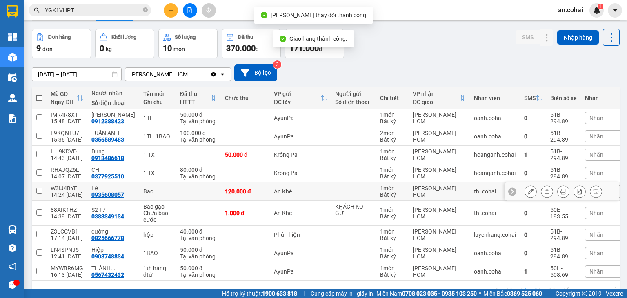
scroll to position [41, 0]
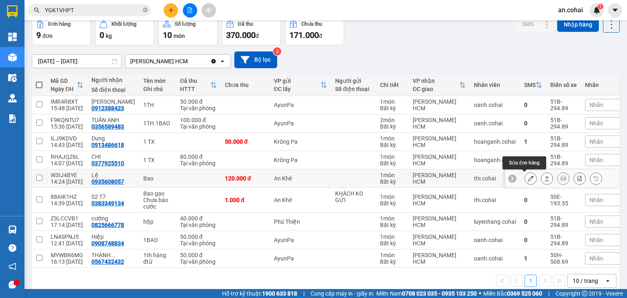
click at [525, 181] on button at bounding box center [530, 179] width 11 height 14
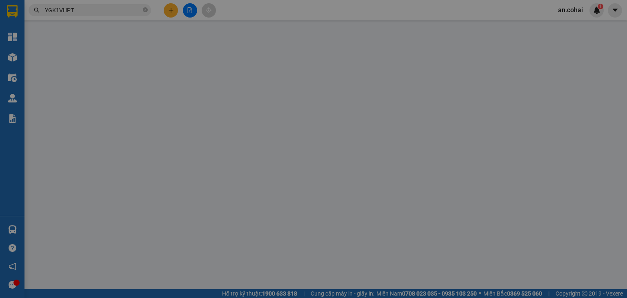
type input "0935608057"
type input "Lệ"
type input "0"
type input "120.000"
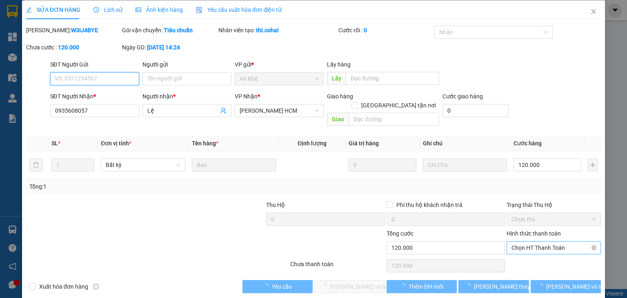
scroll to position [5, 0]
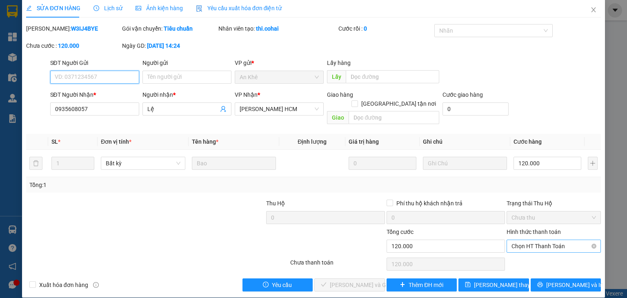
click at [526, 240] on span "Chọn HT Thanh Toán" at bounding box center [554, 246] width 85 height 12
drag, startPoint x: 529, startPoint y: 254, endPoint x: 407, endPoint y: 242, distance: 122.7
click at [513, 255] on div "Tại văn phòng" at bounding box center [549, 253] width 84 height 9
type input "0"
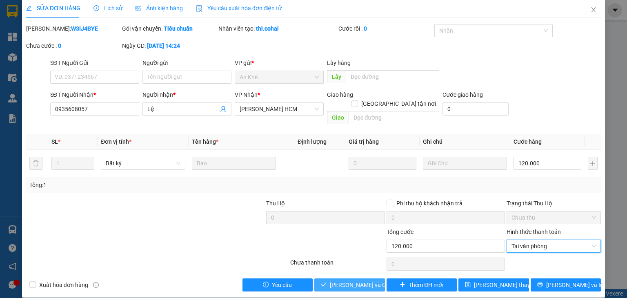
click at [371, 281] on span "[PERSON_NAME] và Giao hàng" at bounding box center [369, 285] width 78 height 9
